Goal: Task Accomplishment & Management: Manage account settings

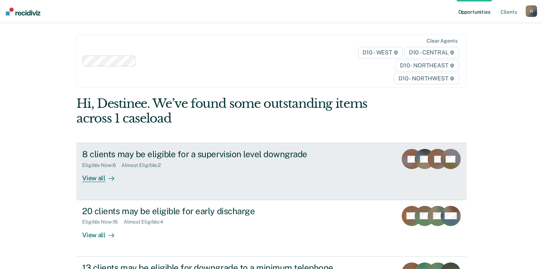
click at [282, 171] on div "8 clients may be eligible for a supervision level downgrade Eligible Now : 6 Al…" at bounding box center [217, 165] width 270 height 33
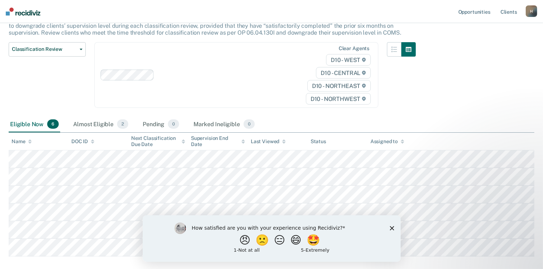
scroll to position [107, 0]
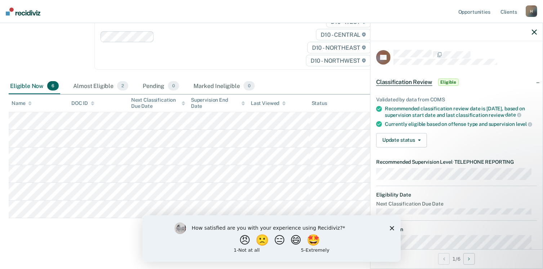
click at [392, 228] on polygon "Close survey" at bounding box center [392, 228] width 4 height 4
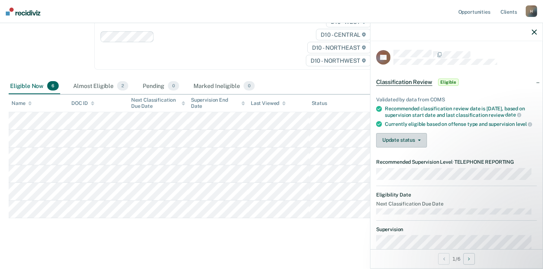
click at [394, 142] on button "Update status" at bounding box center [401, 140] width 51 height 14
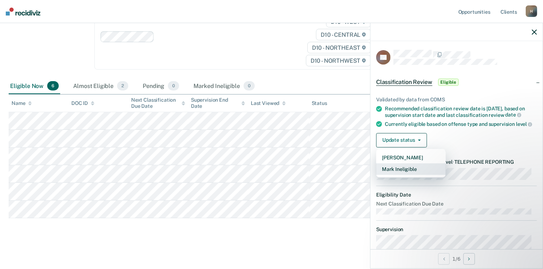
click at [414, 175] on button "Mark Ineligible" at bounding box center [411, 169] width 70 height 12
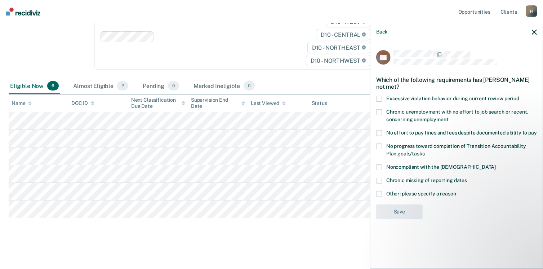
click at [442, 192] on span "Other: please specify a reason" at bounding box center [421, 194] width 70 height 6
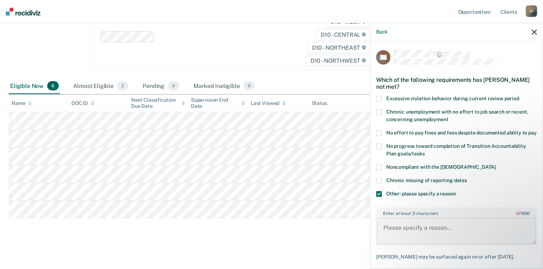
click at [437, 232] on textarea "Enter at least 3 characters 0 / 1600" at bounding box center [456, 231] width 159 height 27
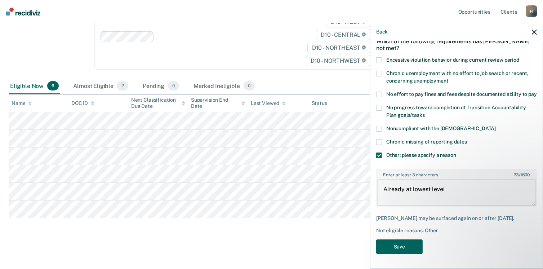
type textarea "Already at lowest level"
click at [402, 245] on button "Save" at bounding box center [399, 246] width 46 height 15
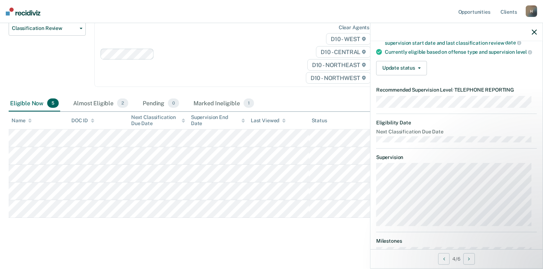
scroll to position [0, 0]
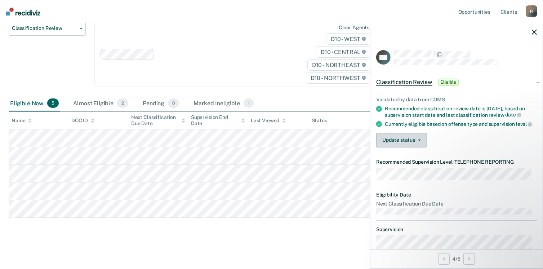
click at [406, 144] on button "Update status" at bounding box center [401, 140] width 51 height 14
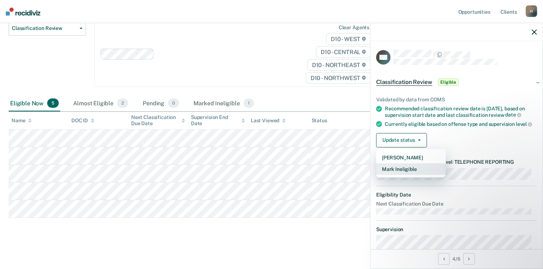
click at [418, 172] on button "Mark Ineligible" at bounding box center [411, 169] width 70 height 12
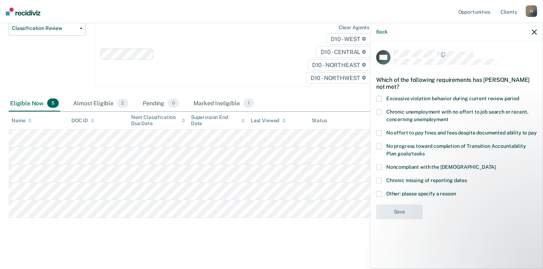
click at [447, 194] on span "Other: please specify a reason" at bounding box center [421, 194] width 70 height 6
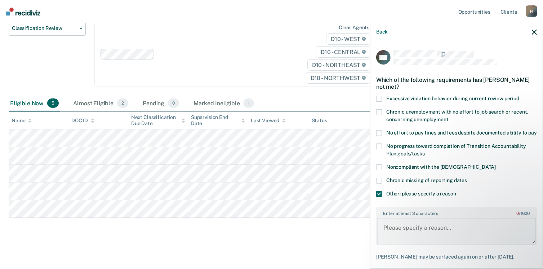
click at [418, 232] on textarea "Enter at least 3 characters 0 / 1600" at bounding box center [456, 231] width 159 height 27
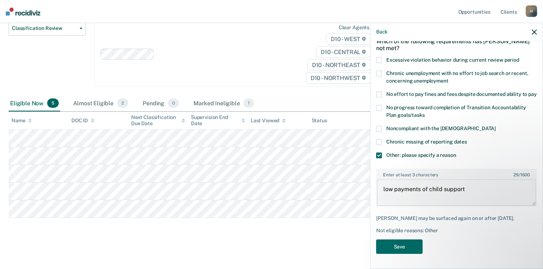
scroll to position [50, 0]
type textarea "low payments of child support"
click at [409, 244] on button "Save" at bounding box center [399, 246] width 46 height 15
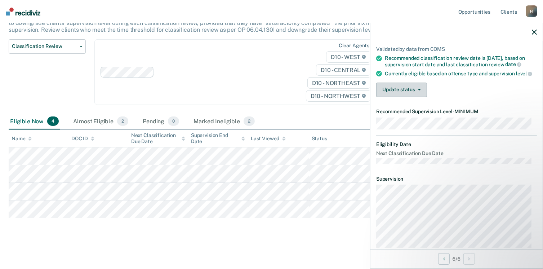
click at [412, 97] on button "Update status" at bounding box center [401, 90] width 51 height 14
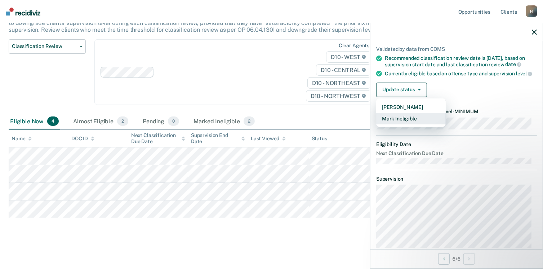
click at [413, 124] on button "Mark Ineligible" at bounding box center [411, 119] width 70 height 12
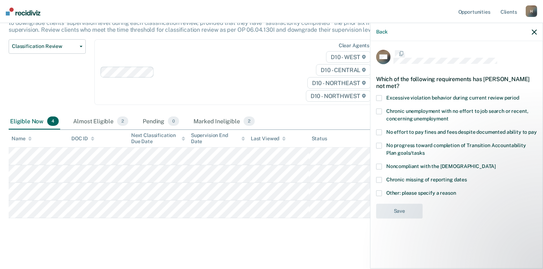
scroll to position [0, 0]
click at [431, 192] on span "Other: please specify a reason" at bounding box center [421, 194] width 70 height 6
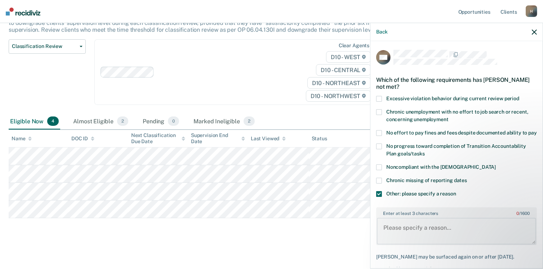
click at [433, 233] on textarea "Enter at least 3 characters 0 / 1600" at bounding box center [456, 231] width 159 height 27
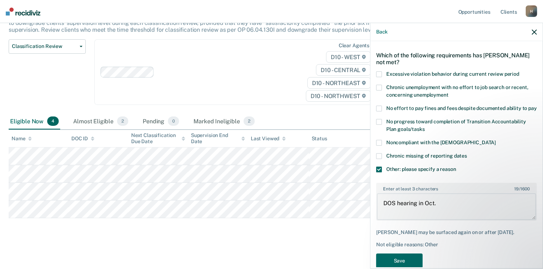
scroll to position [50, 0]
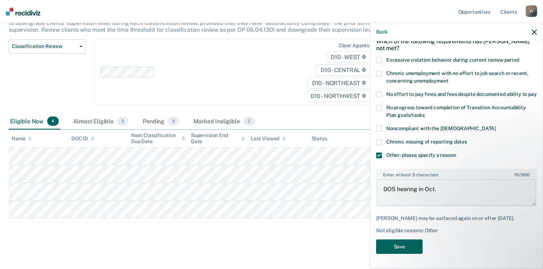
type textarea "DOS hearing in Oct."
click at [402, 245] on button "Save" at bounding box center [399, 246] width 46 height 15
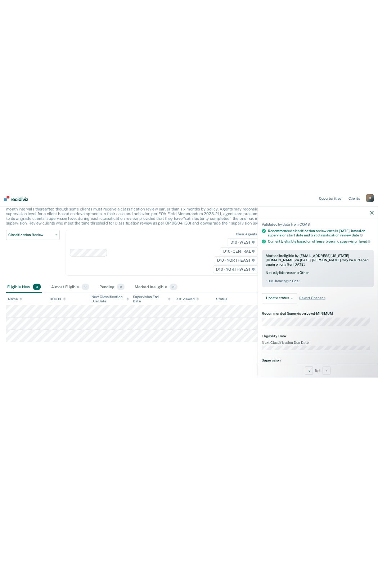
scroll to position [0, 0]
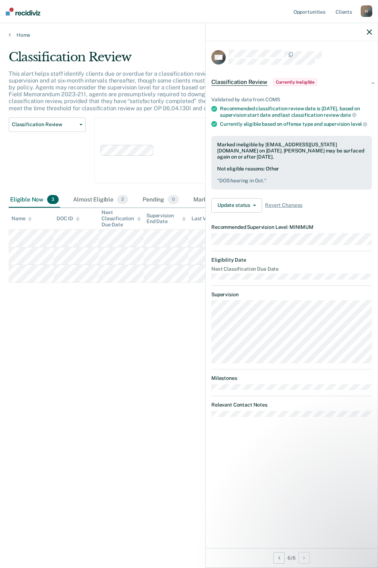
click at [111, 268] on div "Classification Review This alert helps staff identify clients due or overdue fo…" at bounding box center [189, 282] width 361 height 464
click at [368, 32] on icon "button" at bounding box center [369, 32] width 5 height 5
